Goal: Transaction & Acquisition: Purchase product/service

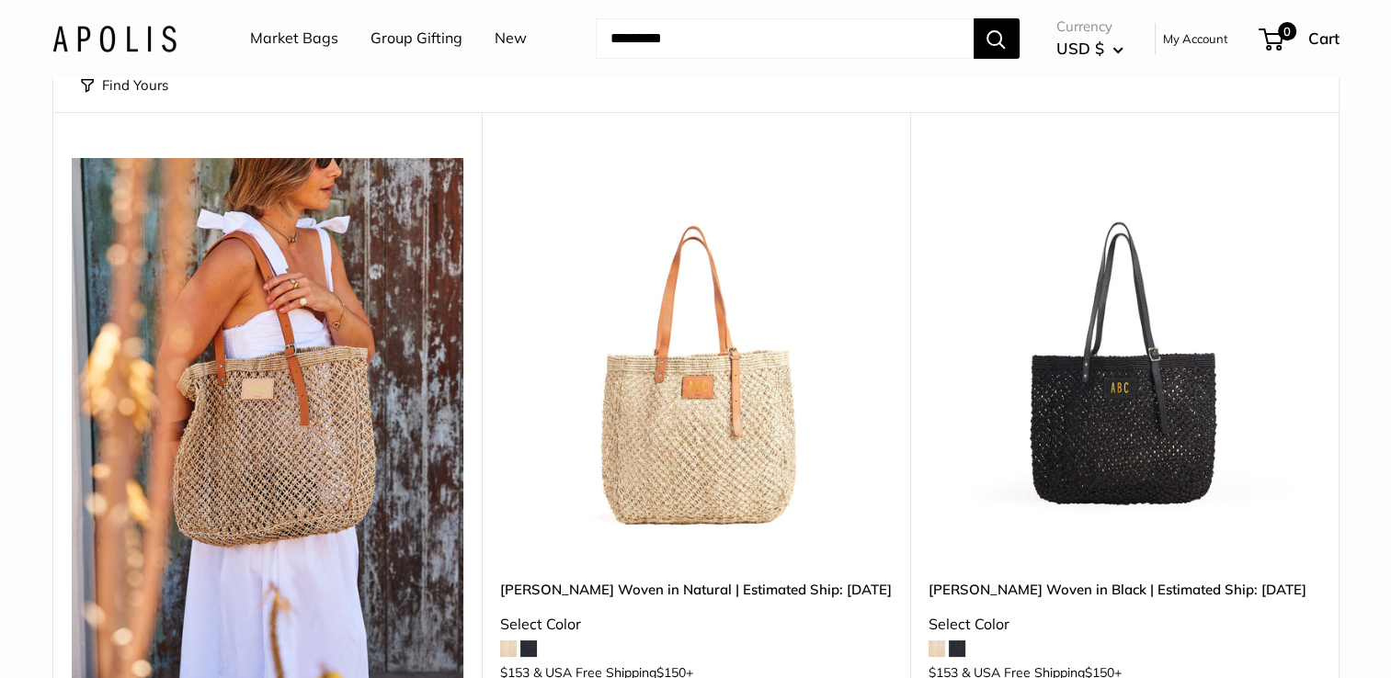
scroll to position [170, 0]
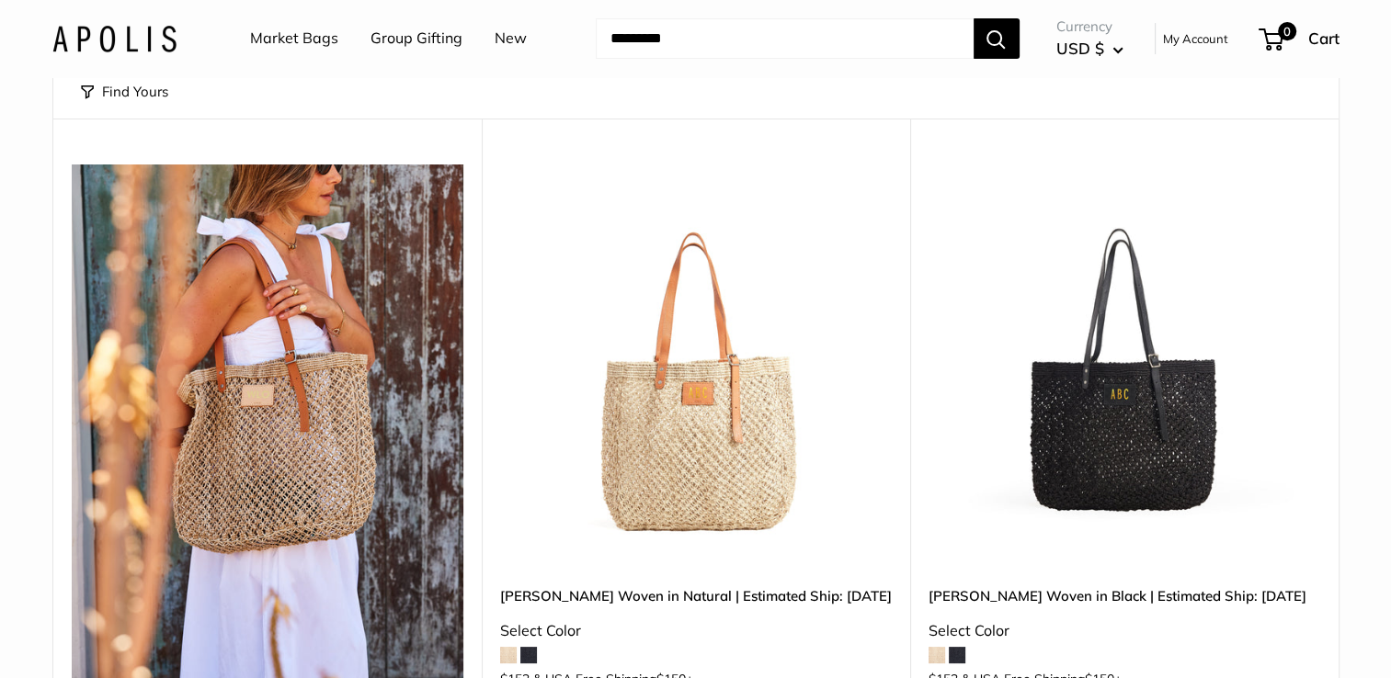
click at [779, 377] on img at bounding box center [696, 361] width 392 height 392
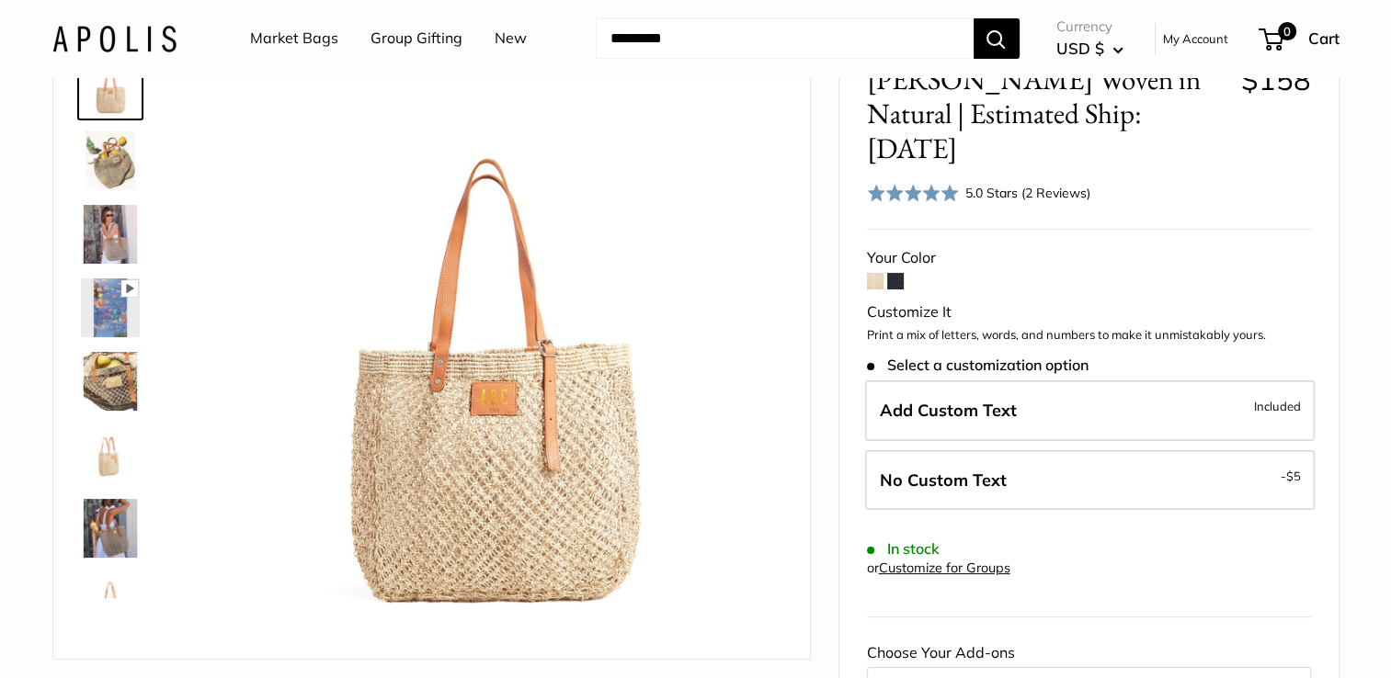
scroll to position [121, 0]
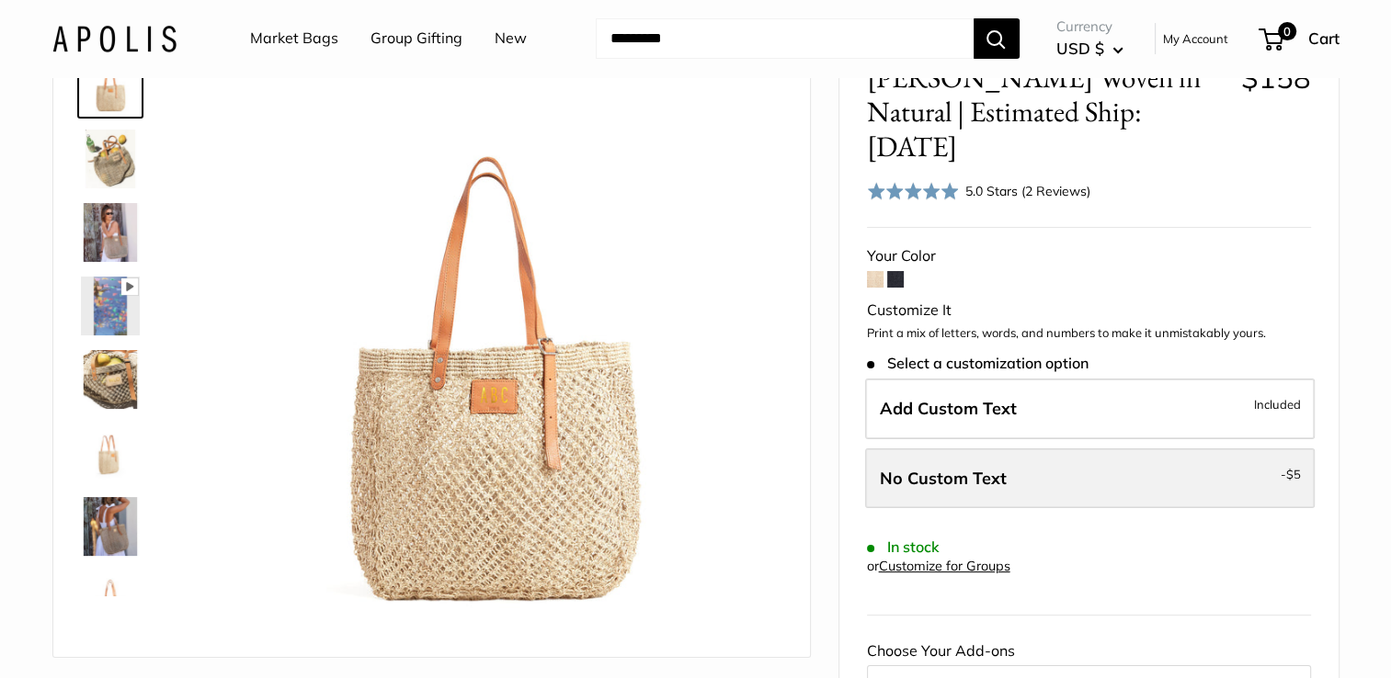
click at [1291, 467] on span "$5" at bounding box center [1293, 474] width 15 height 15
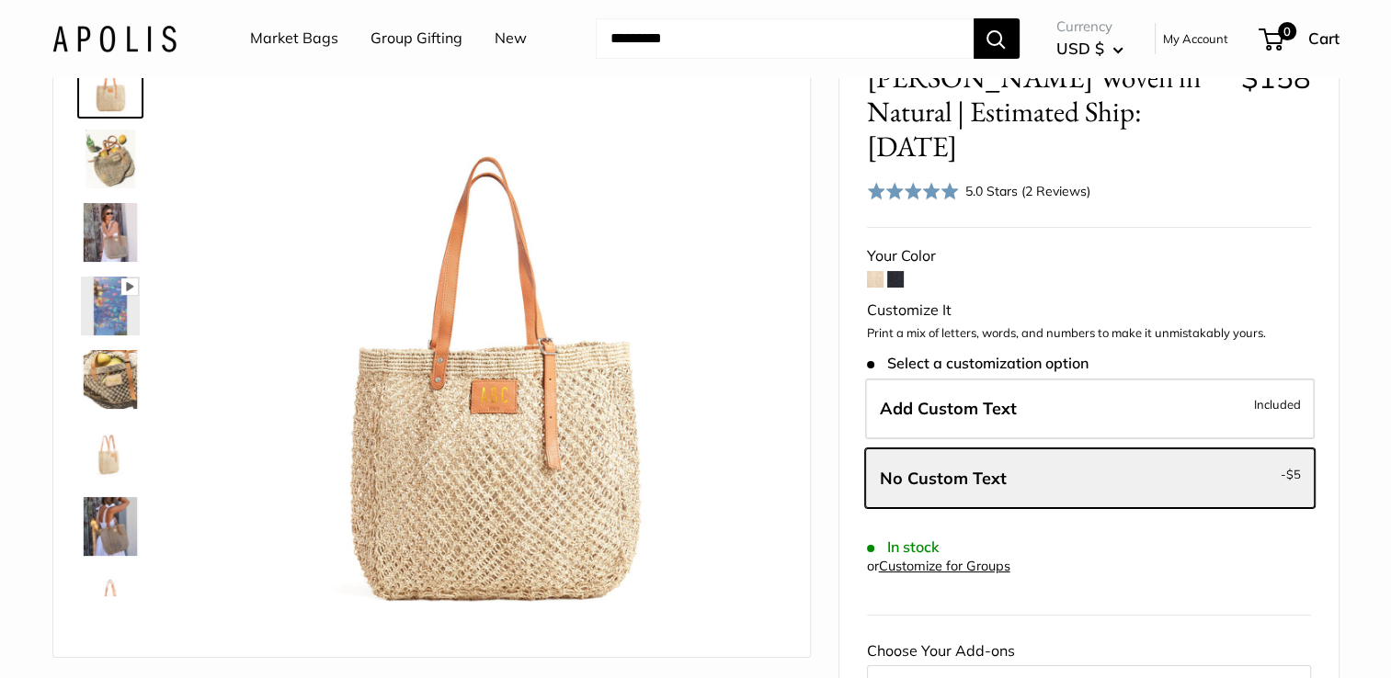
click at [119, 383] on img at bounding box center [110, 379] width 59 height 59
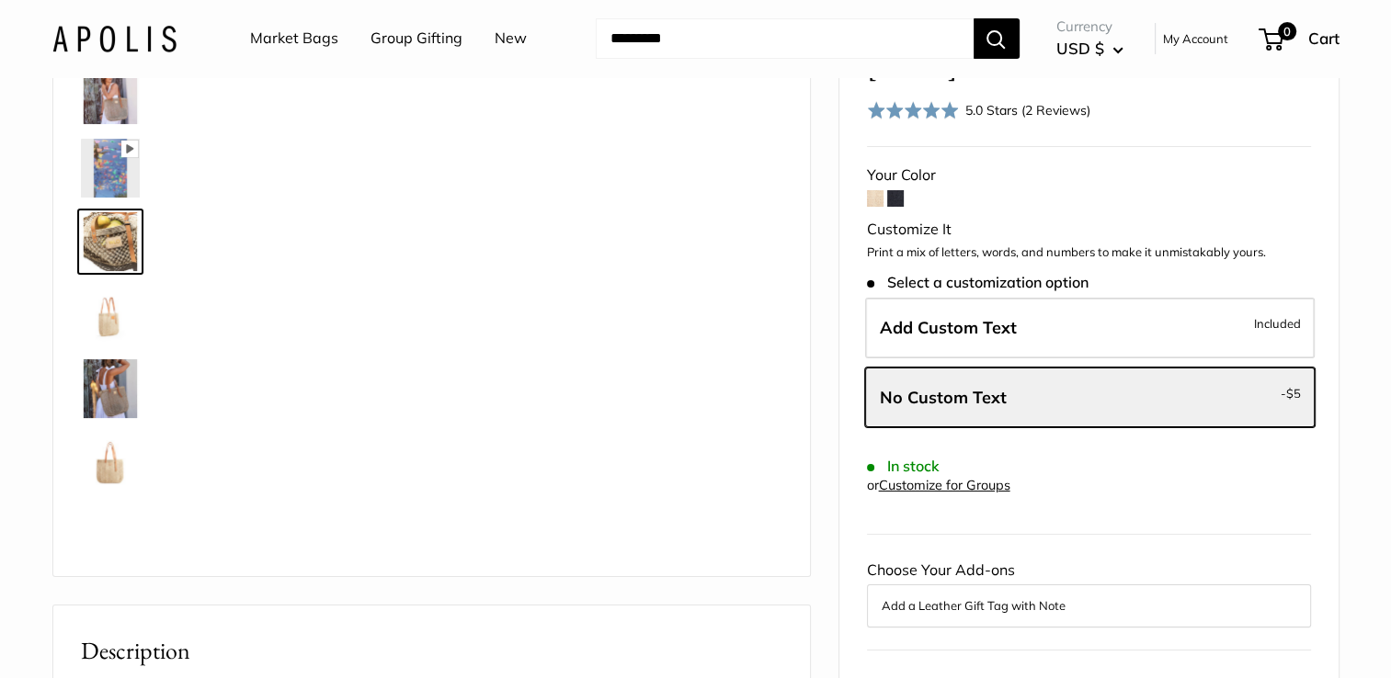
scroll to position [210, 0]
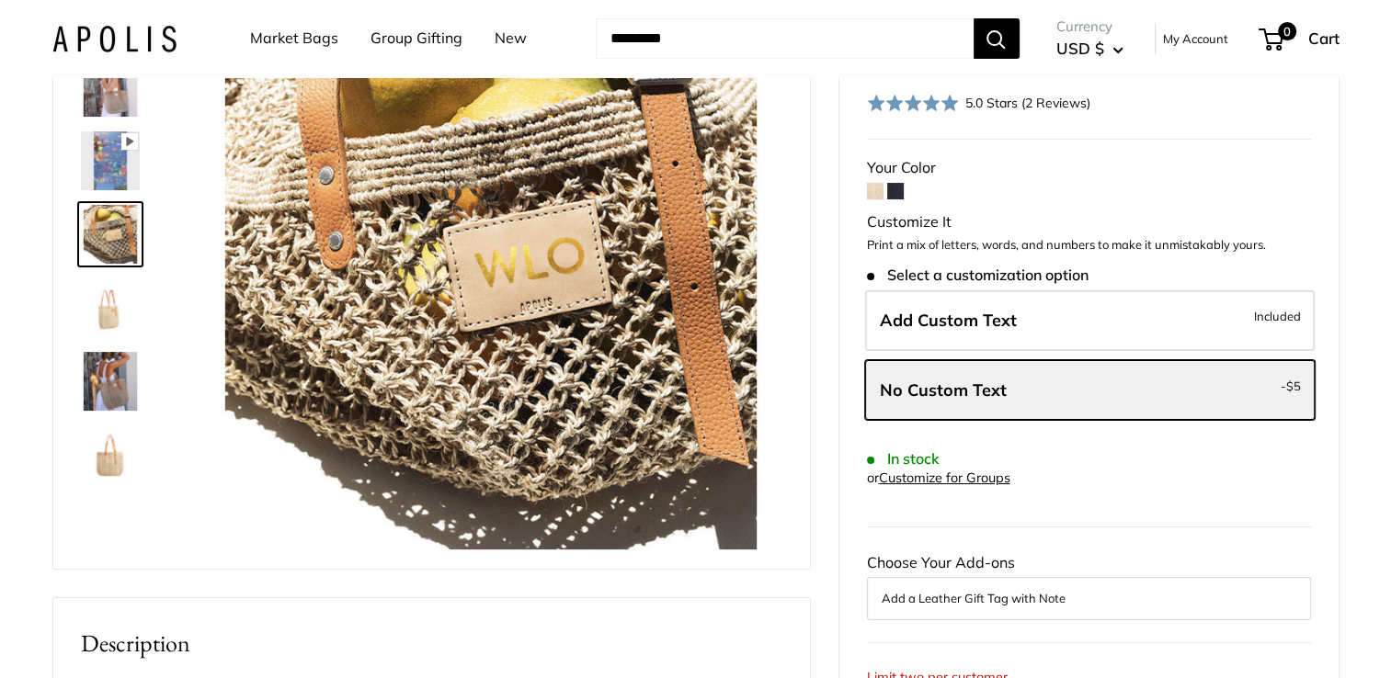
click at [103, 389] on img at bounding box center [110, 381] width 59 height 59
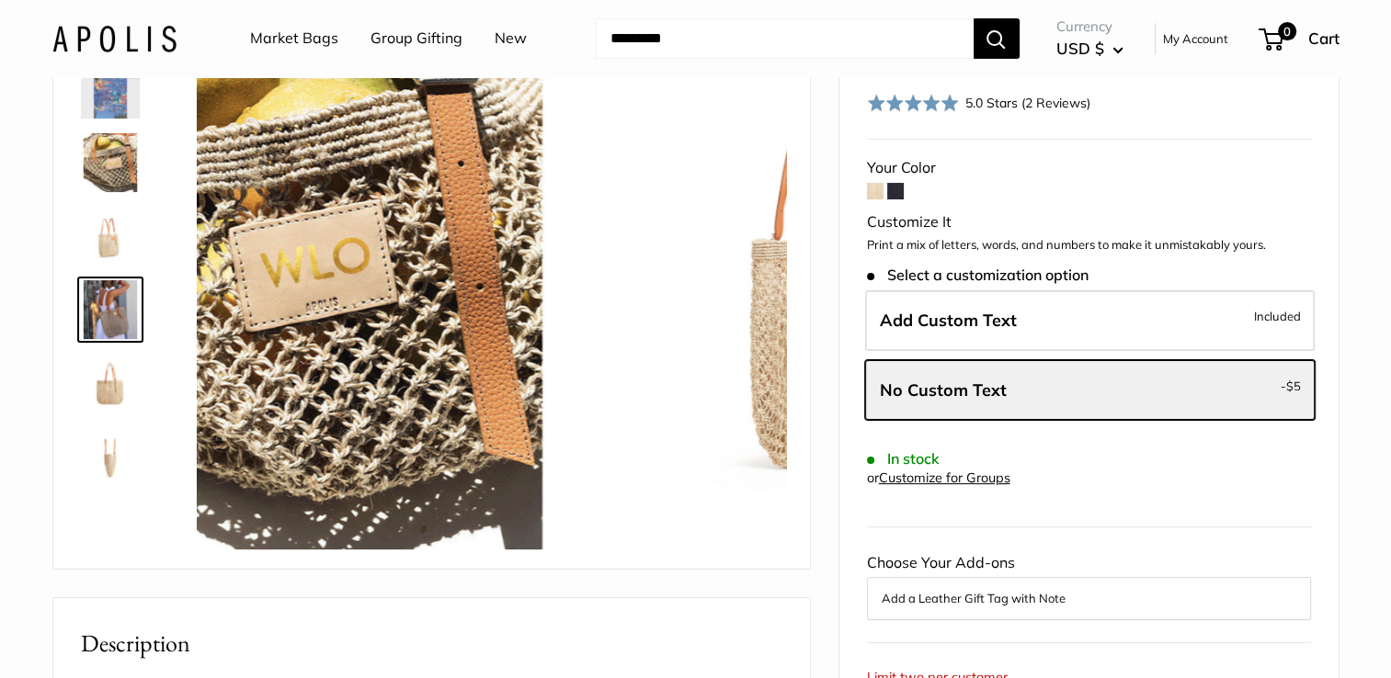
scroll to position [204, 0]
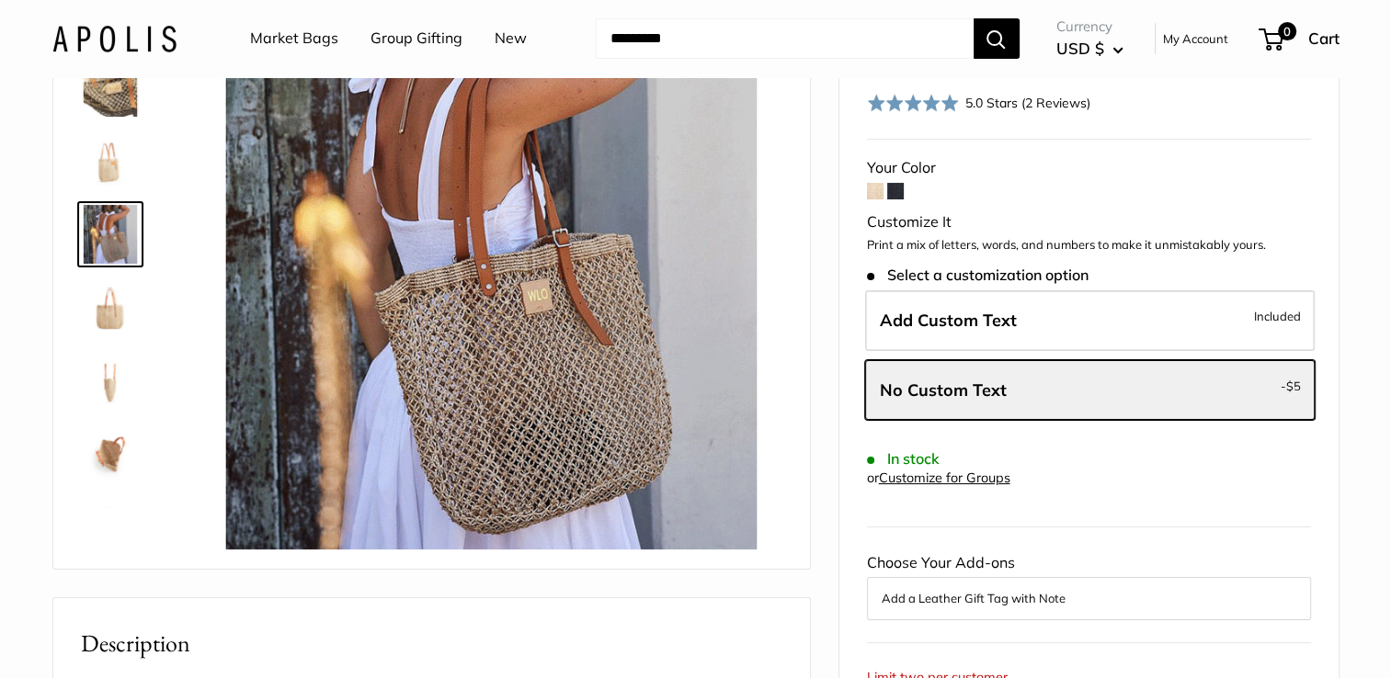
click at [104, 383] on img at bounding box center [110, 381] width 59 height 59
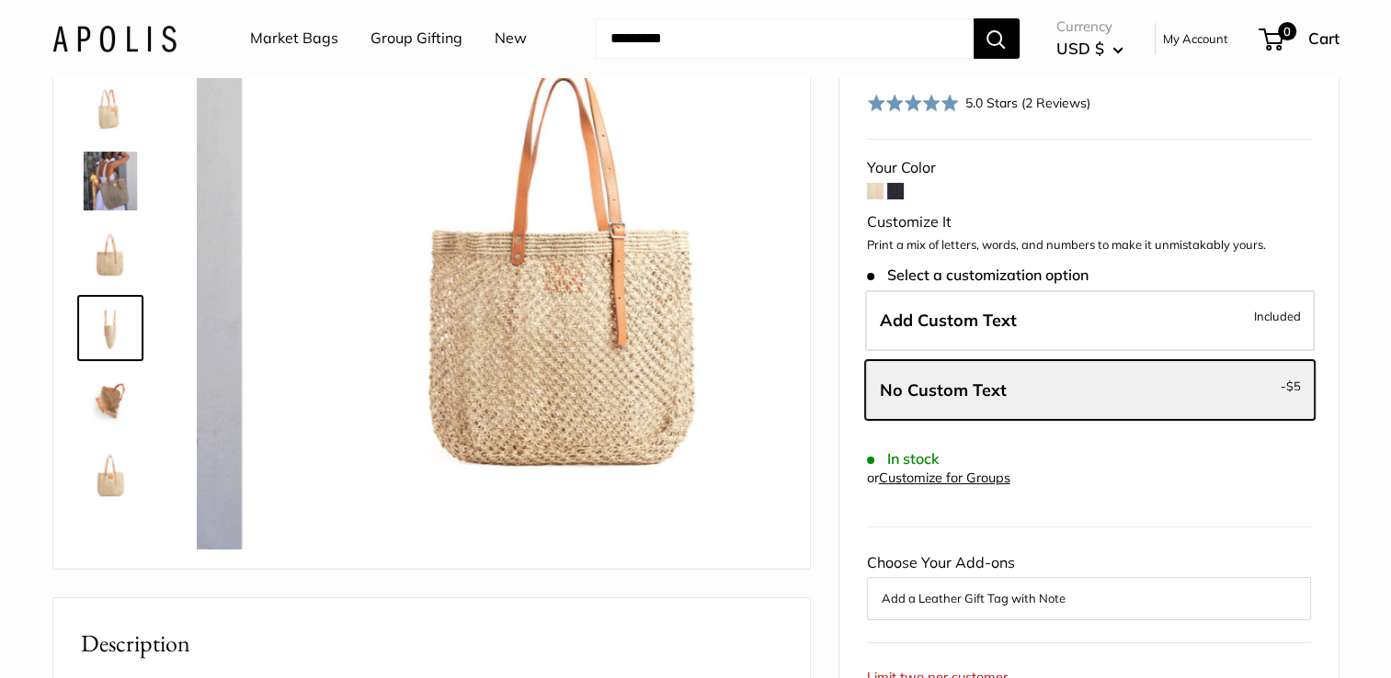
scroll to position [265, 0]
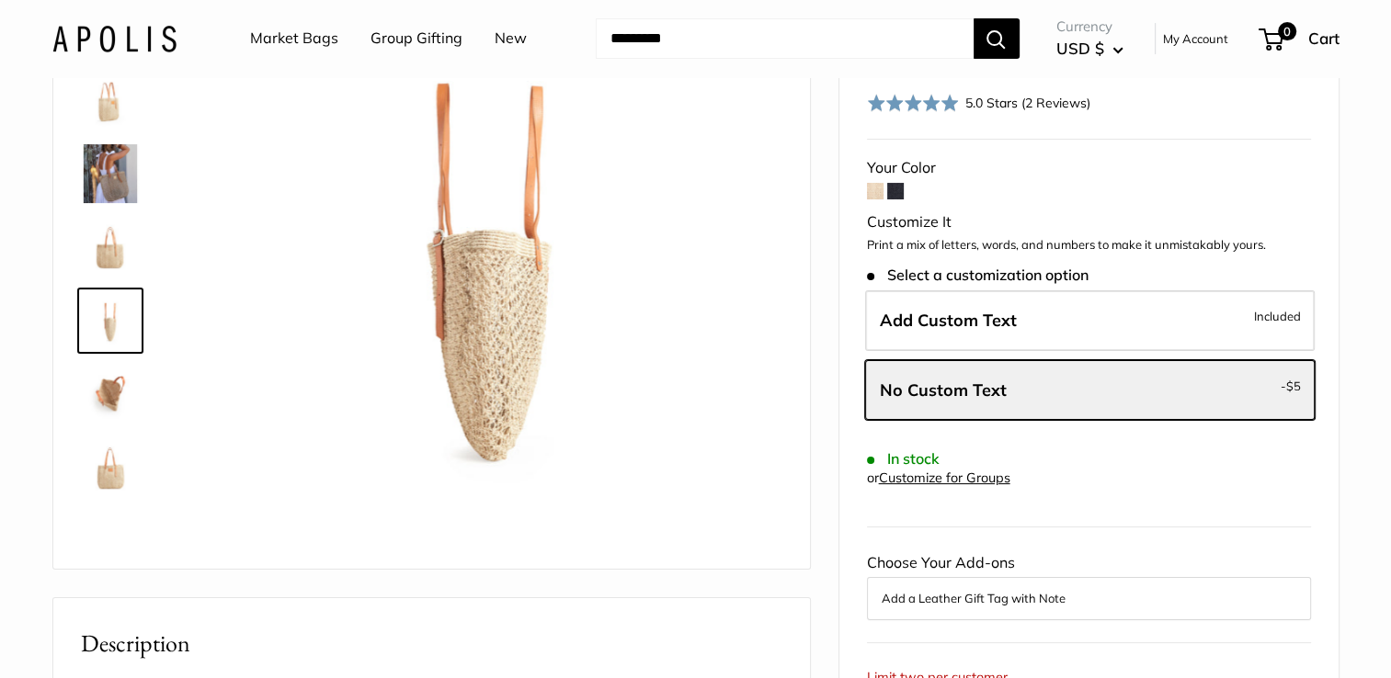
click at [108, 401] on img at bounding box center [110, 394] width 59 height 59
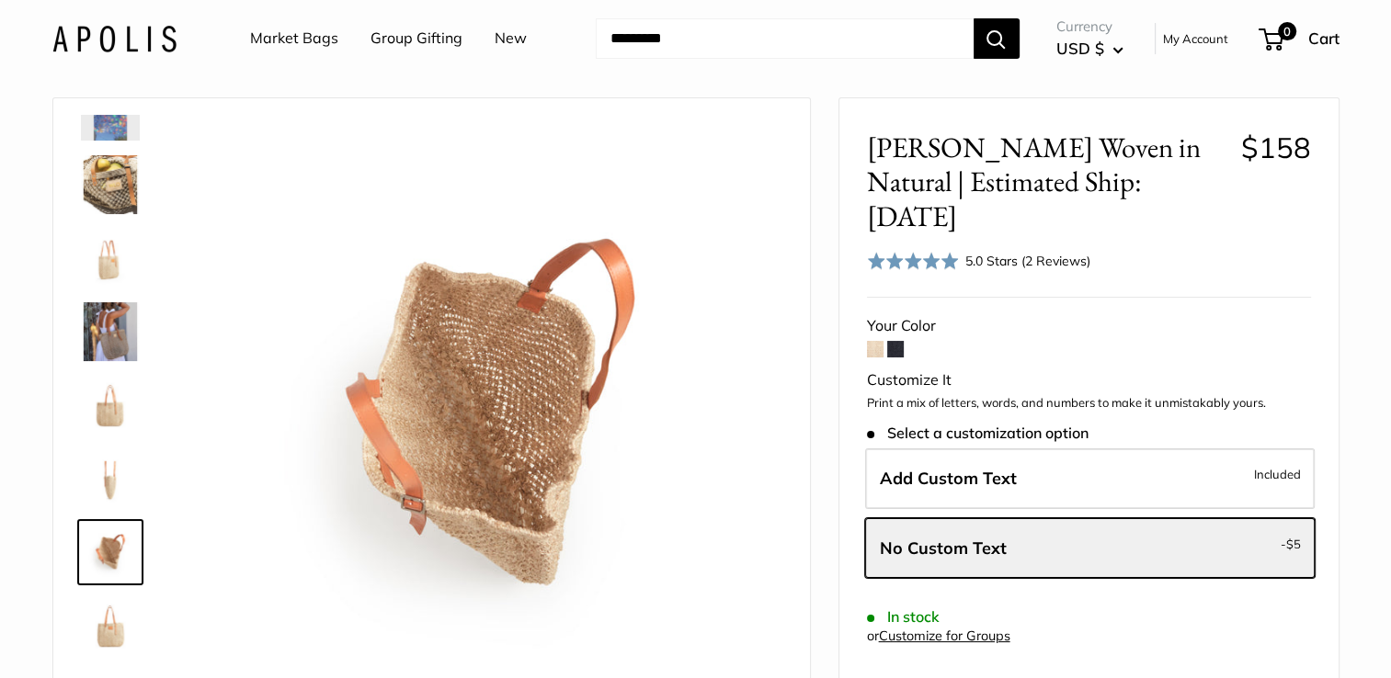
scroll to position [46, 0]
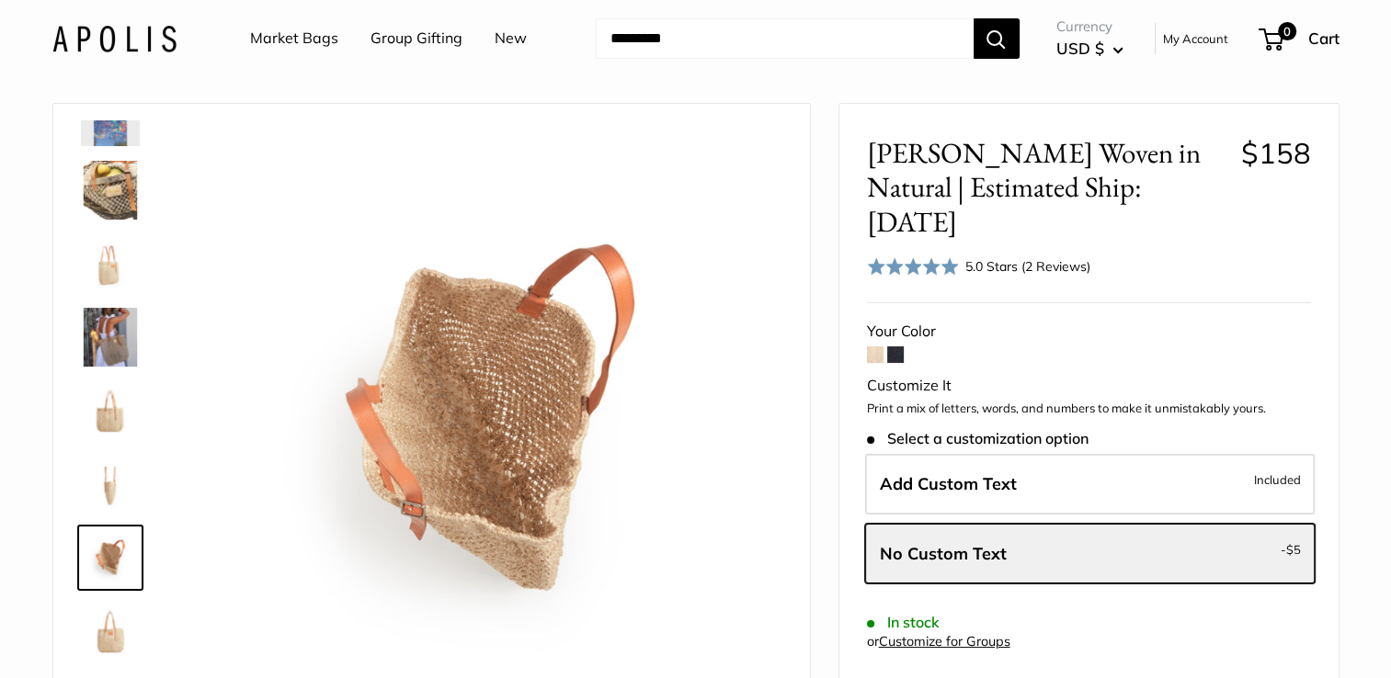
click at [874, 347] on span at bounding box center [875, 355] width 17 height 17
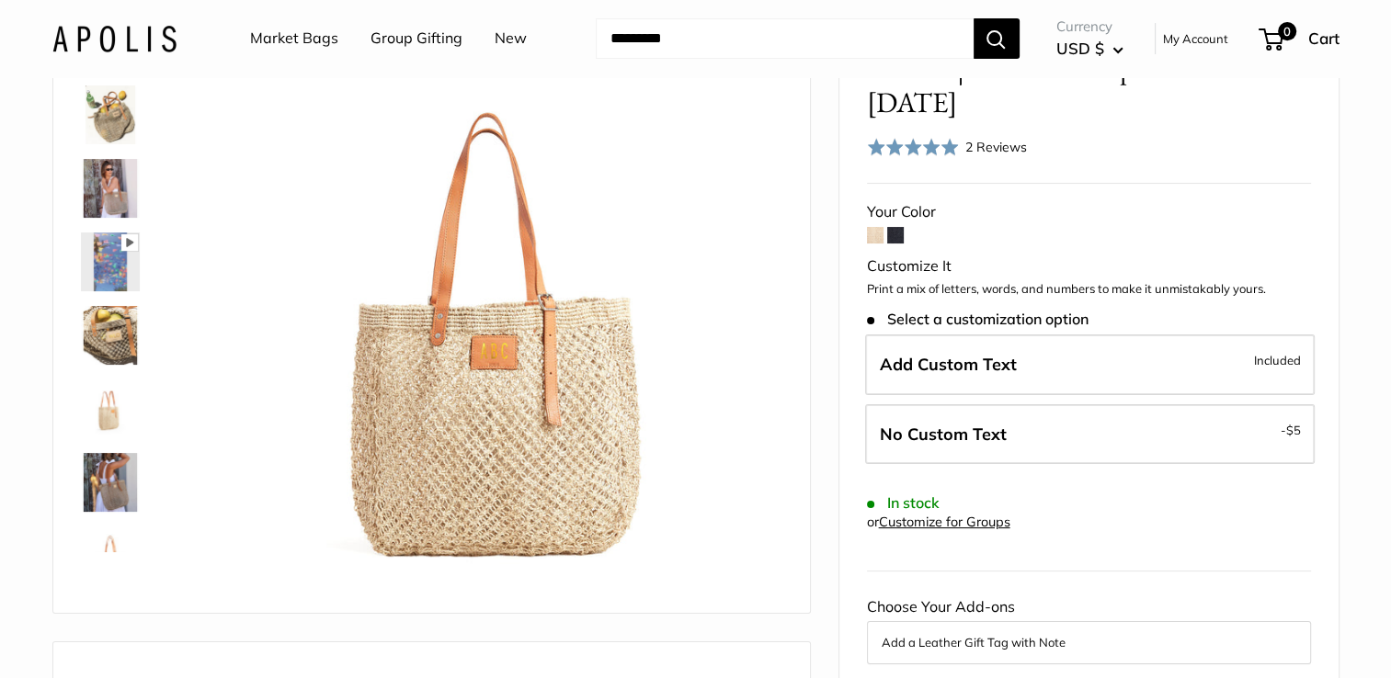
scroll to position [206, 0]
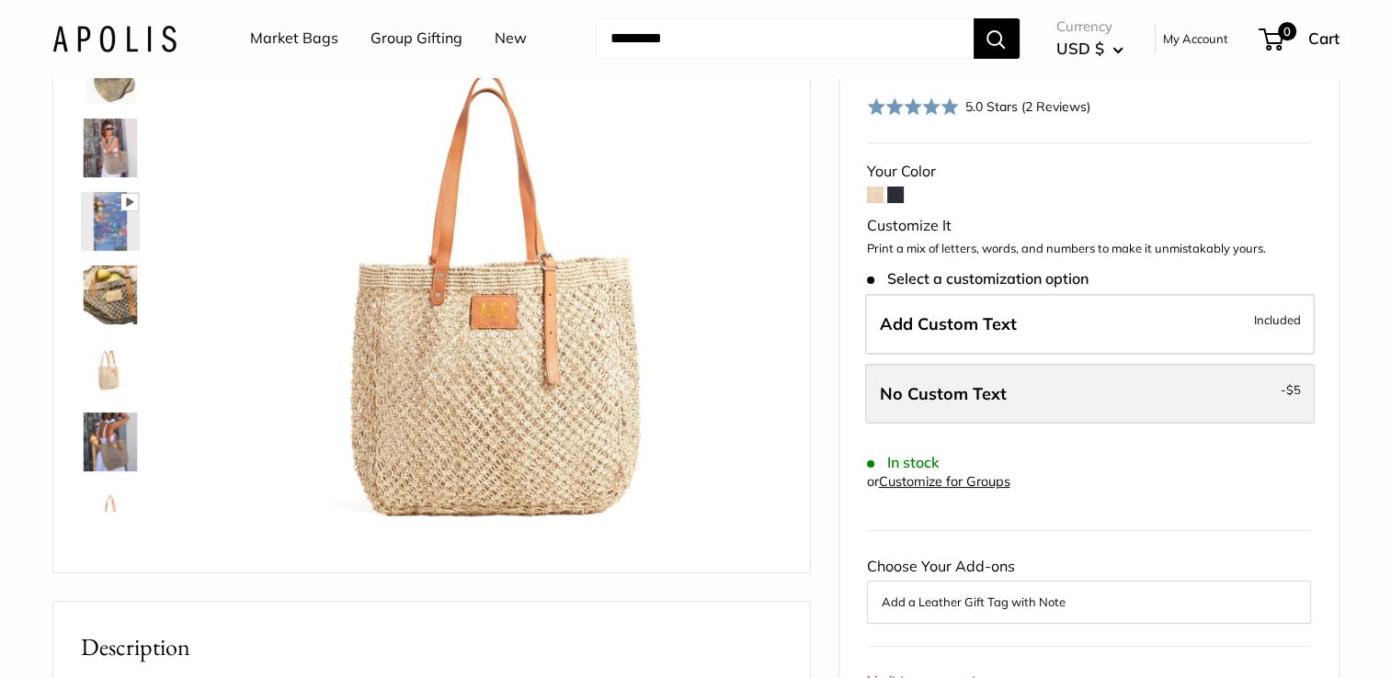
click at [1288, 382] on span "$5" at bounding box center [1293, 389] width 15 height 15
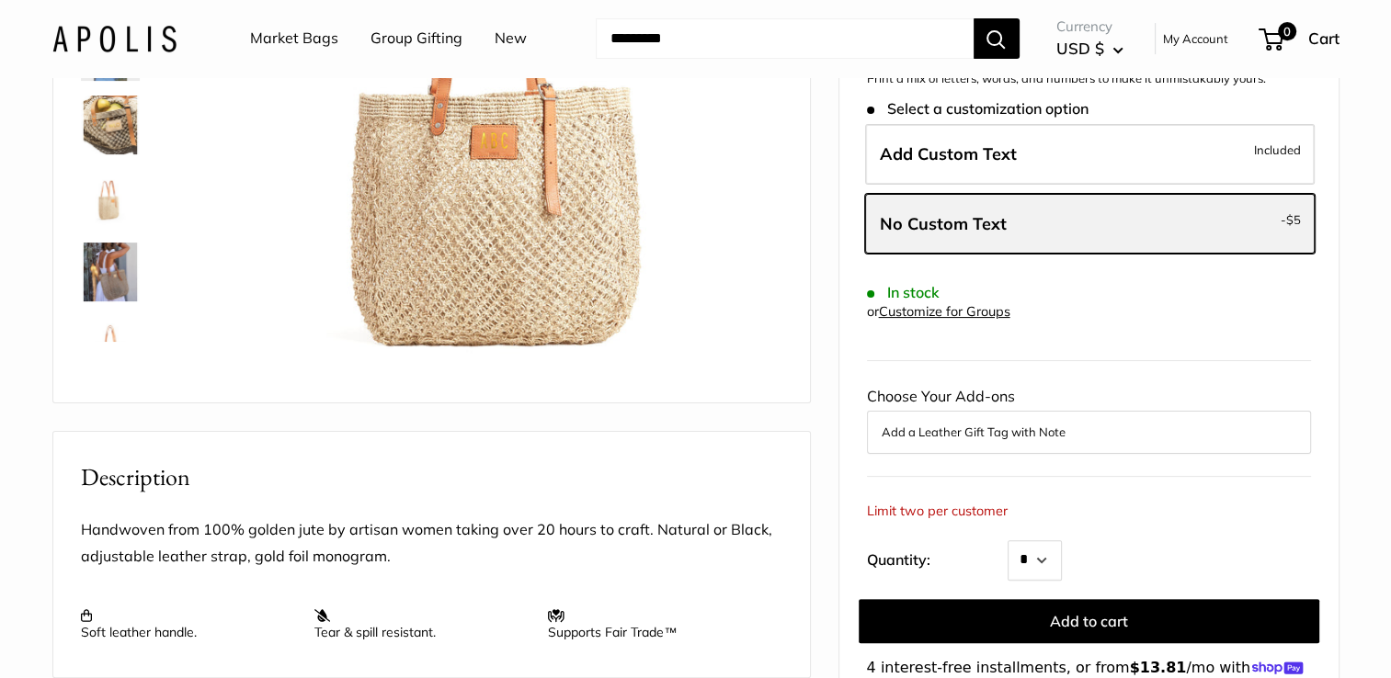
scroll to position [393, 0]
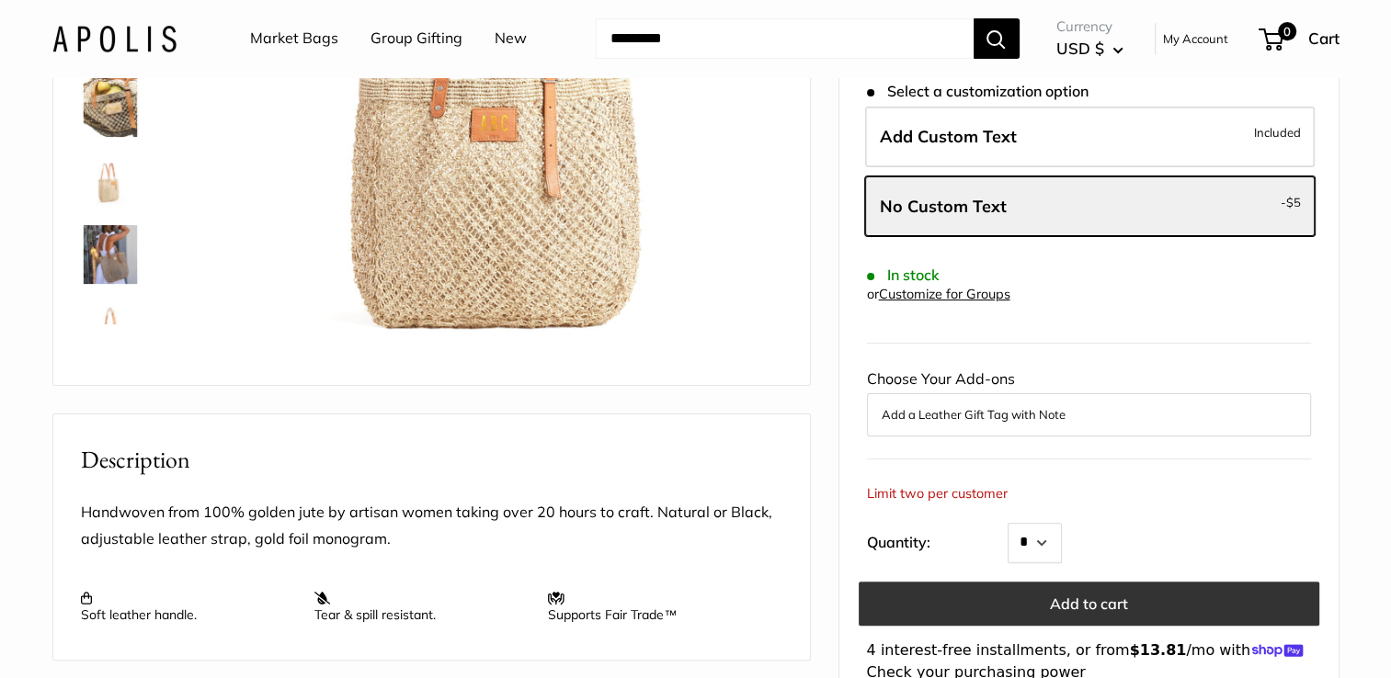
click at [1259, 582] on button "Add to cart" at bounding box center [1088, 604] width 461 height 44
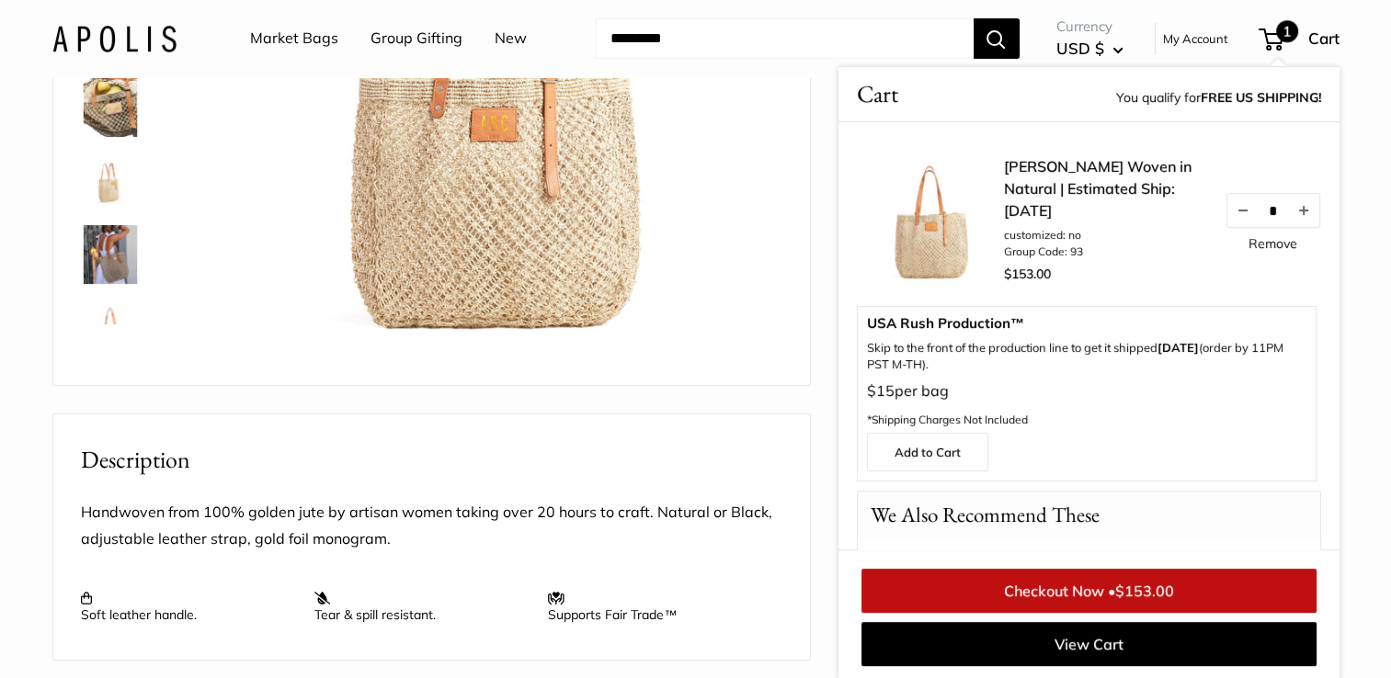
click at [1257, 598] on link "Checkout Now • $153.00" at bounding box center [1088, 591] width 455 height 44
